Goal: Navigation & Orientation: Find specific page/section

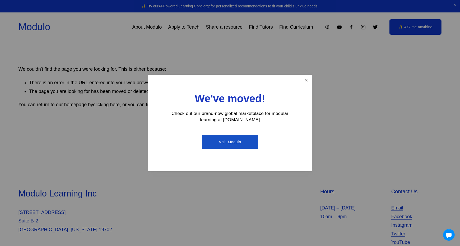
click at [307, 80] on link "Close" at bounding box center [306, 79] width 9 height 9
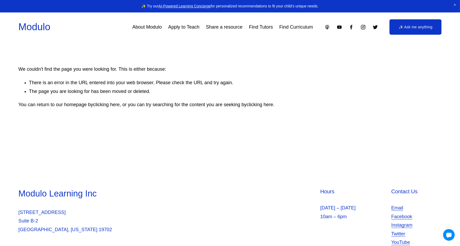
click at [150, 26] on link "About Modulo" at bounding box center [147, 27] width 30 height 10
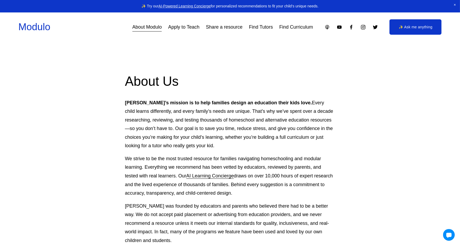
click at [223, 29] on link "Share a resource" at bounding box center [224, 27] width 37 height 10
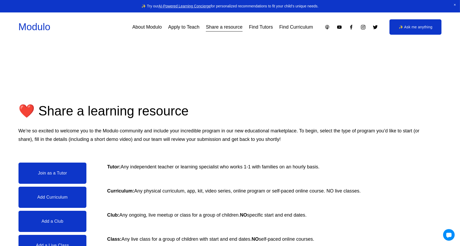
click at [186, 26] on link "Apply to Teach" at bounding box center [183, 27] width 31 height 10
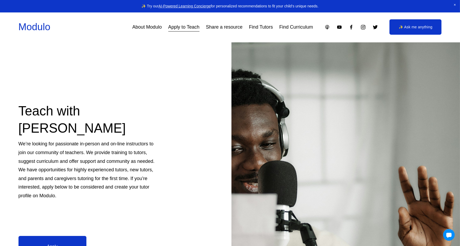
click at [260, 28] on link "Find Tutors" at bounding box center [261, 27] width 24 height 10
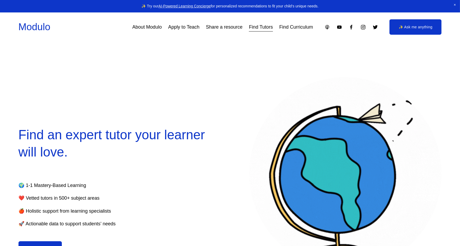
select select "**"
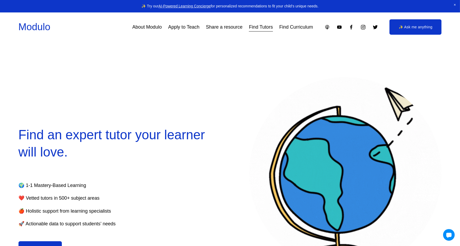
click at [288, 27] on link "Find Curriculum" at bounding box center [296, 27] width 34 height 10
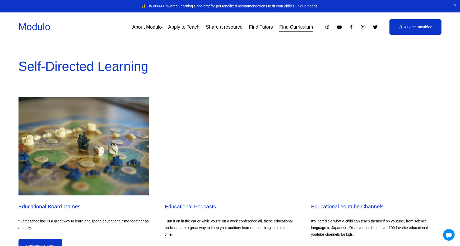
scroll to position [3014, 0]
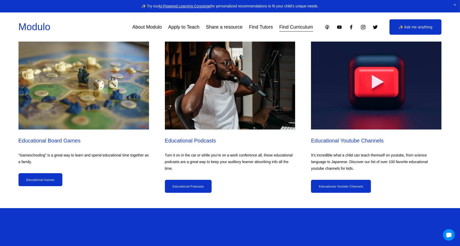
click at [47, 176] on link "Educational Games" at bounding box center [41, 179] width 44 height 13
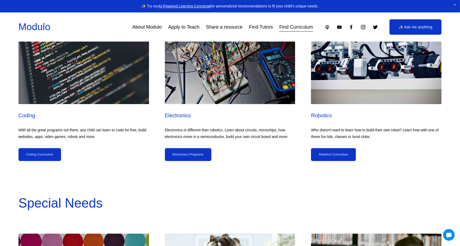
scroll to position [2776, 0]
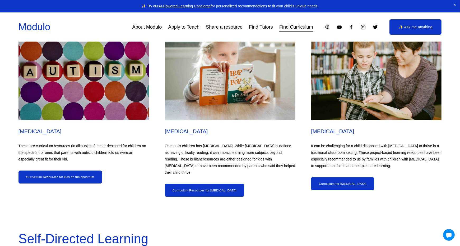
click at [188, 187] on link "Curriculum Resources for [MEDICAL_DATA]" at bounding box center [205, 189] width 80 height 13
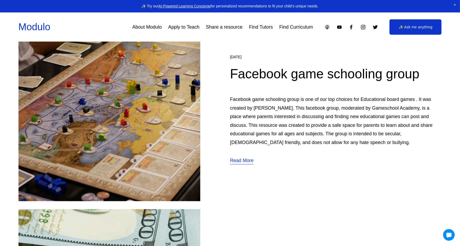
scroll to position [502, 0]
